Goal: Task Accomplishment & Management: Manage account settings

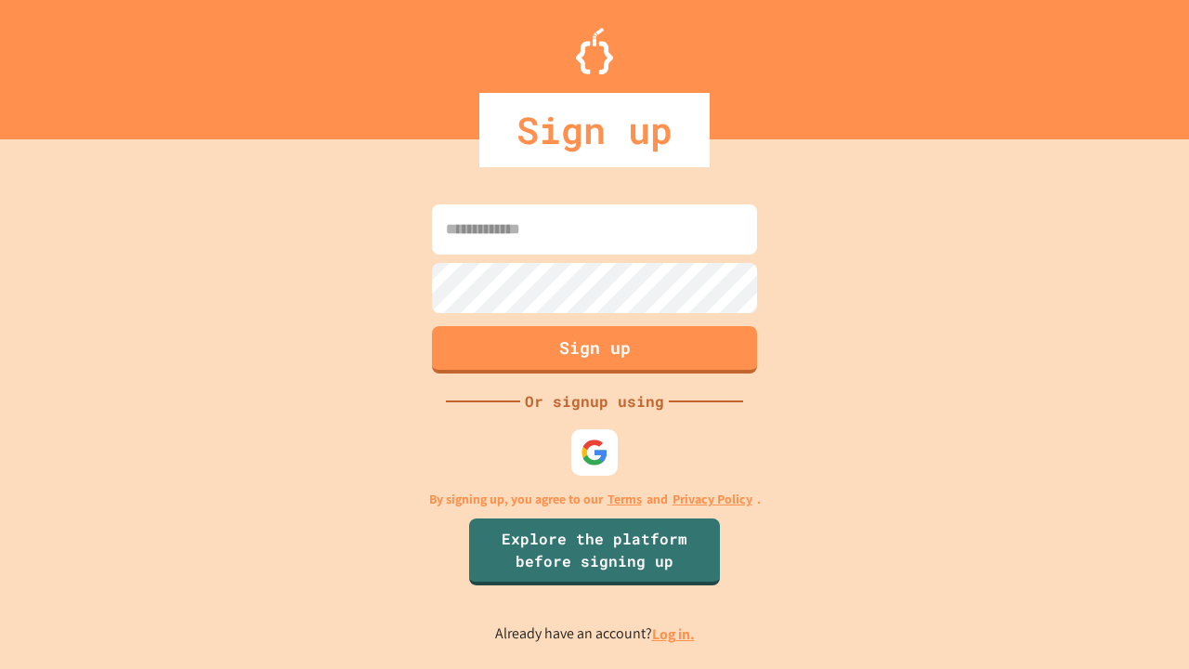
click at [674, 633] on link "Log in." at bounding box center [673, 634] width 43 height 20
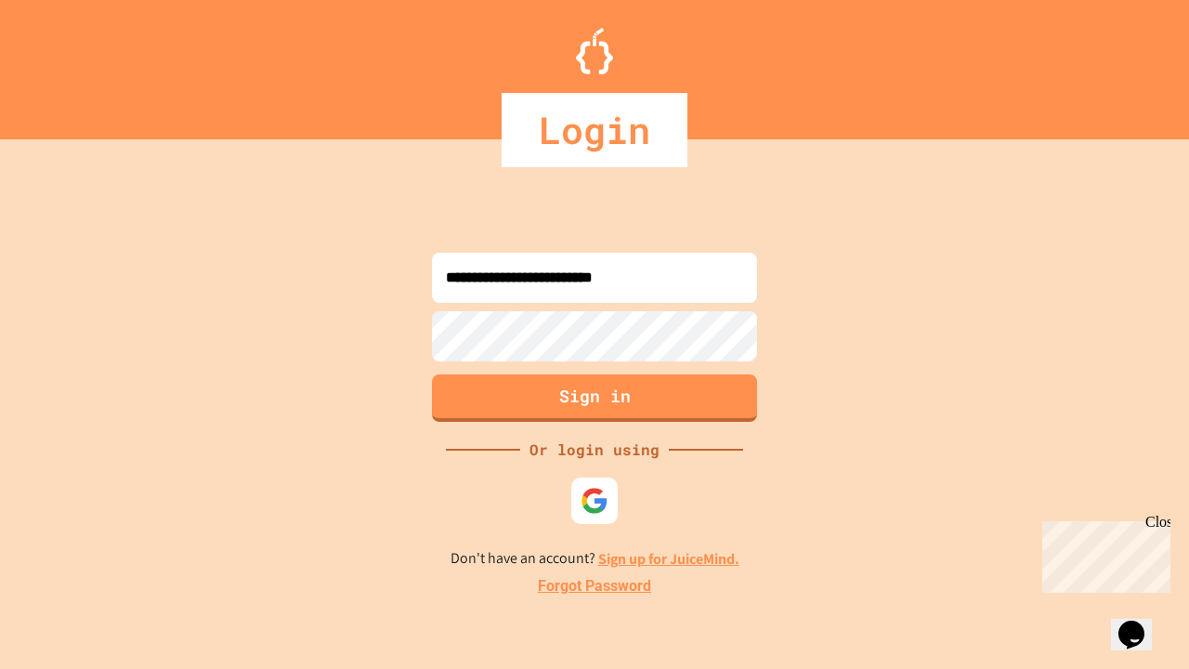
type input "**********"
